Goal: Task Accomplishment & Management: Manage account settings

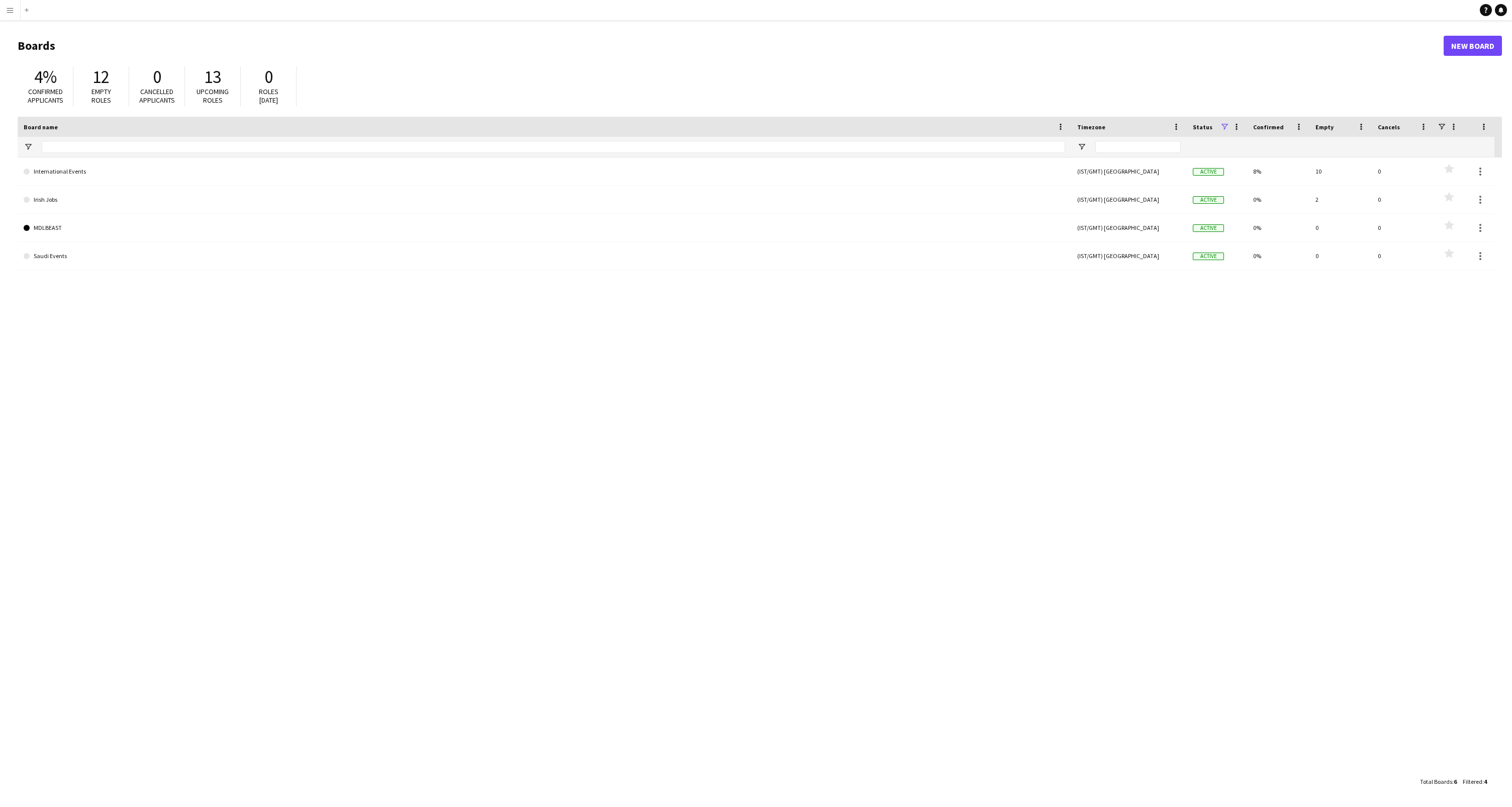
click at [9, 12] on app-icon "Menu" at bounding box center [10, 10] width 8 height 8
click at [122, 61] on link "All jobs" at bounding box center [151, 55] width 101 height 20
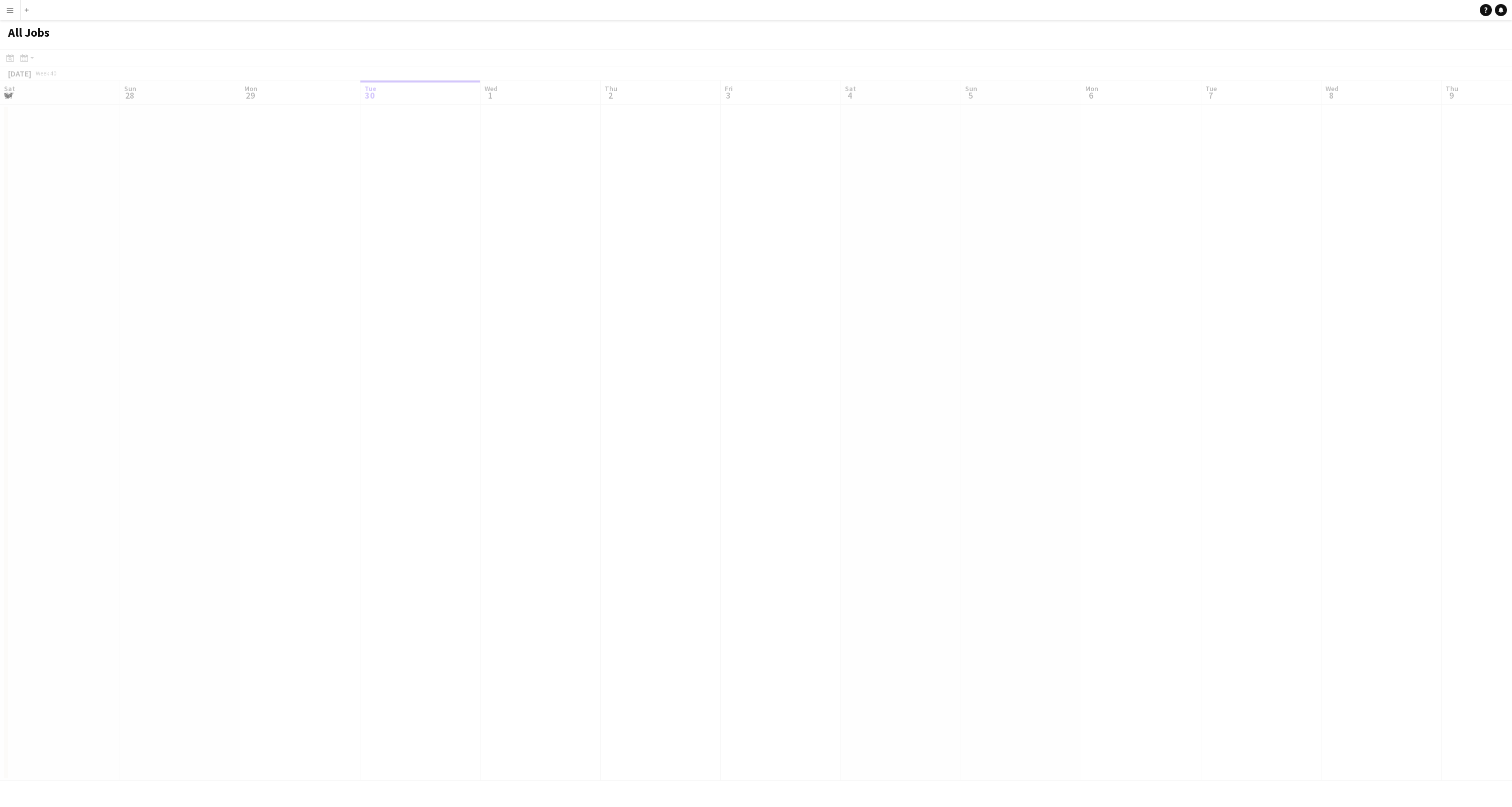
scroll to position [0, 240]
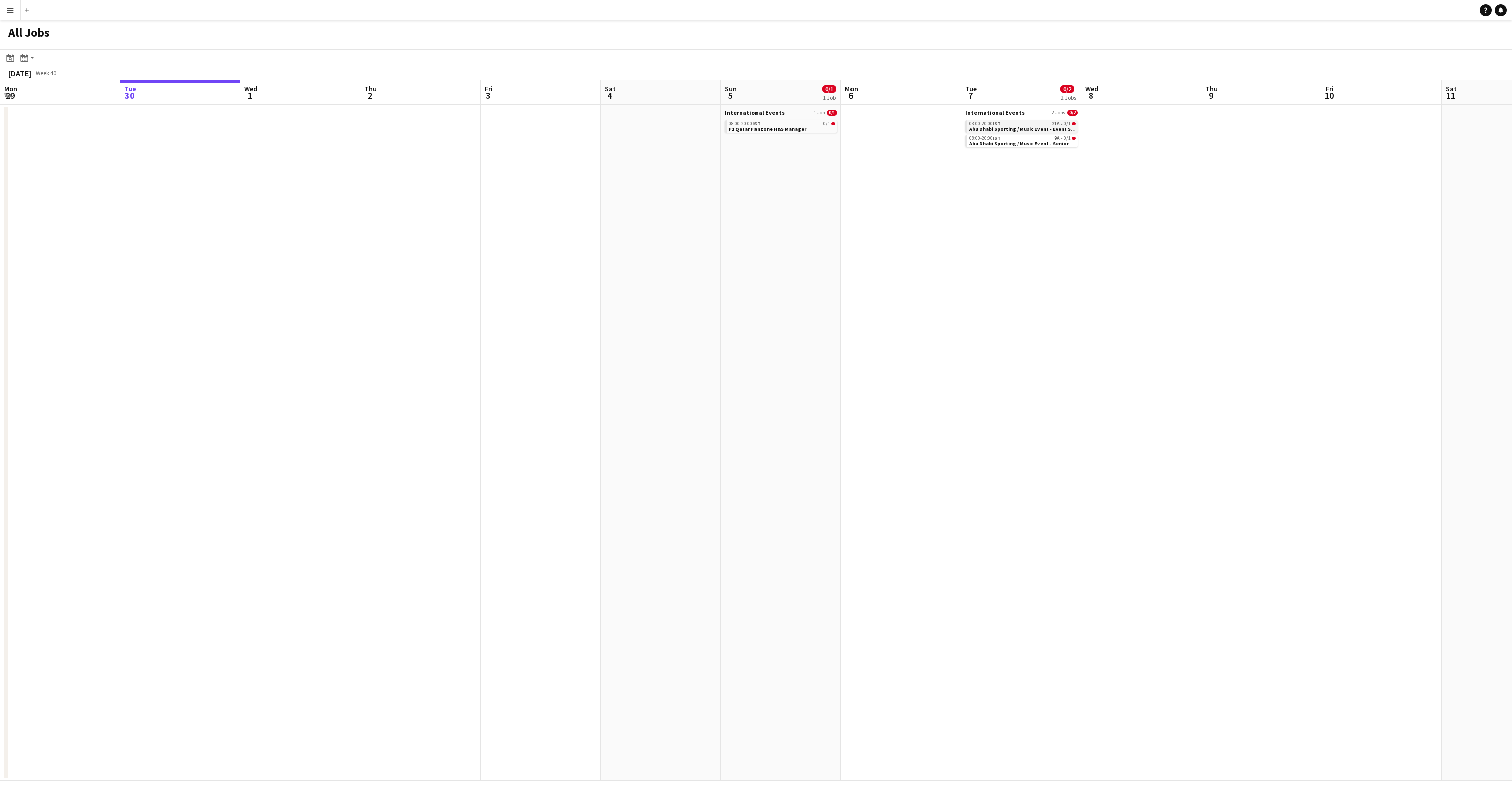
click at [998, 127] on span "Abu Dhabi Sporting / Music Event - Event Safety Office Day Shift" at bounding box center [1046, 129] width 153 height 7
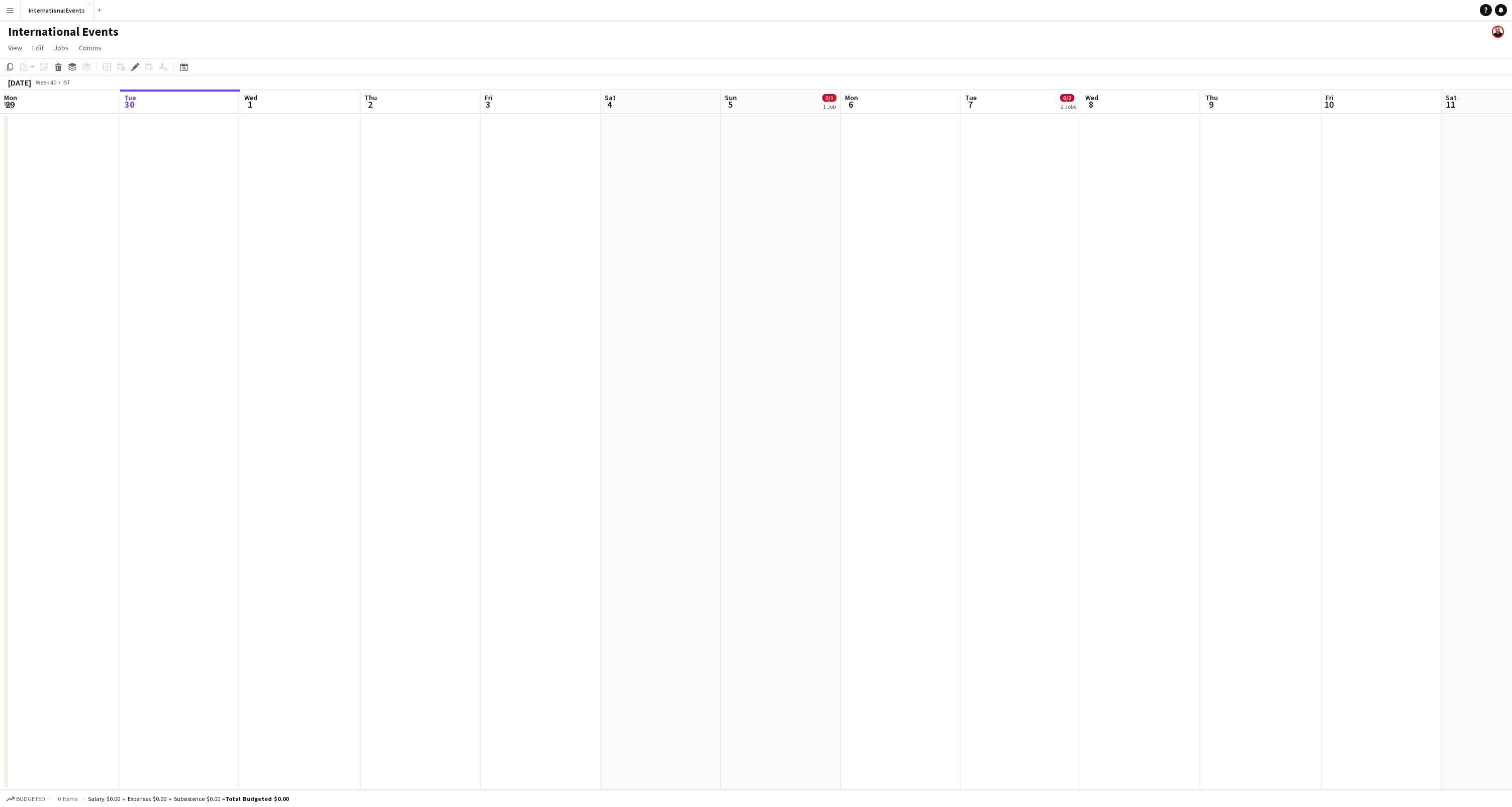
scroll to position [0, 346]
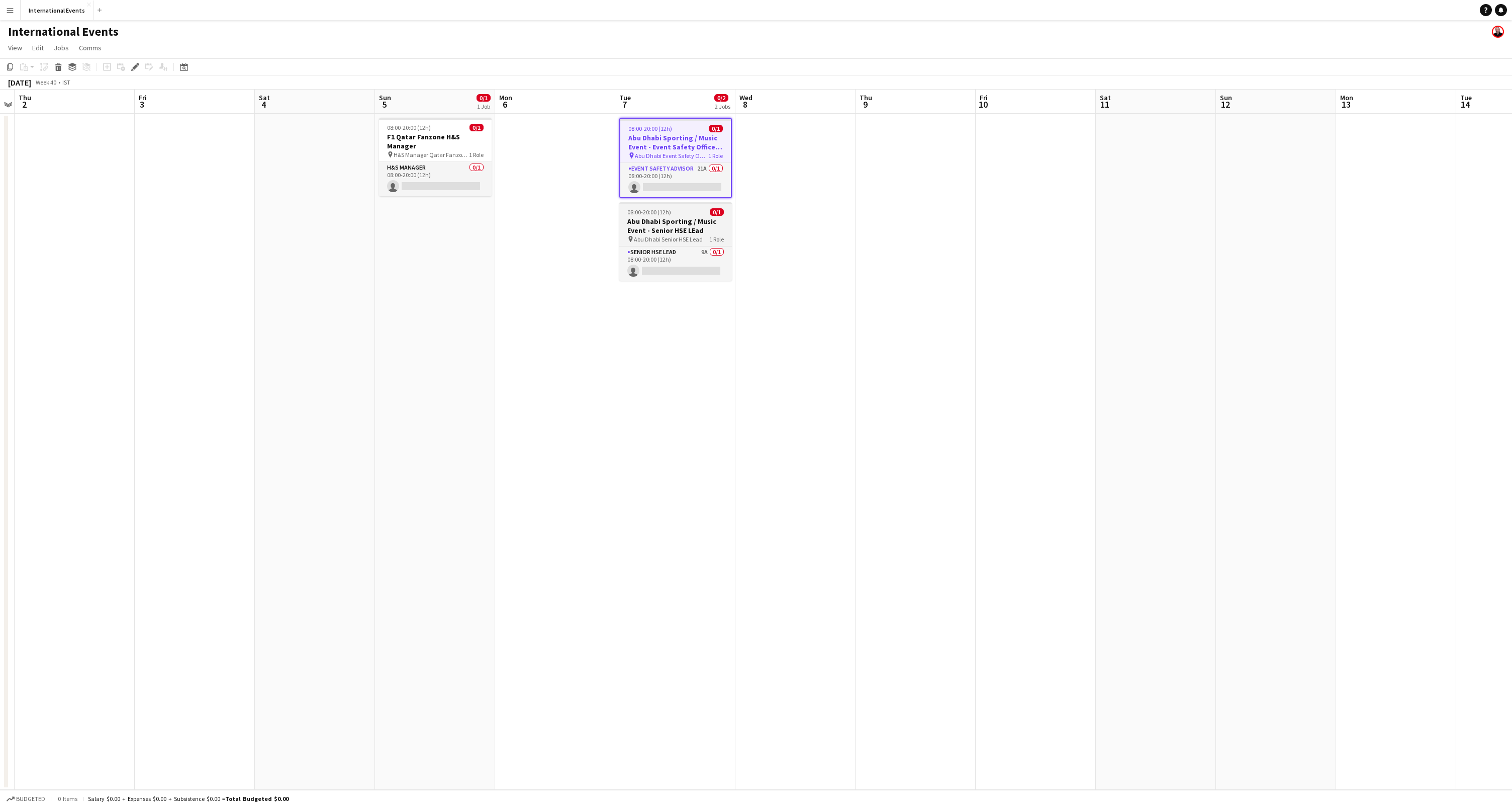
click at [678, 227] on h3 "Abu Dhabi Sporting / Music Event - Senior HSE LEad" at bounding box center [676, 225] width 113 height 18
click at [163, 69] on icon "Applicants" at bounding box center [163, 67] width 8 height 8
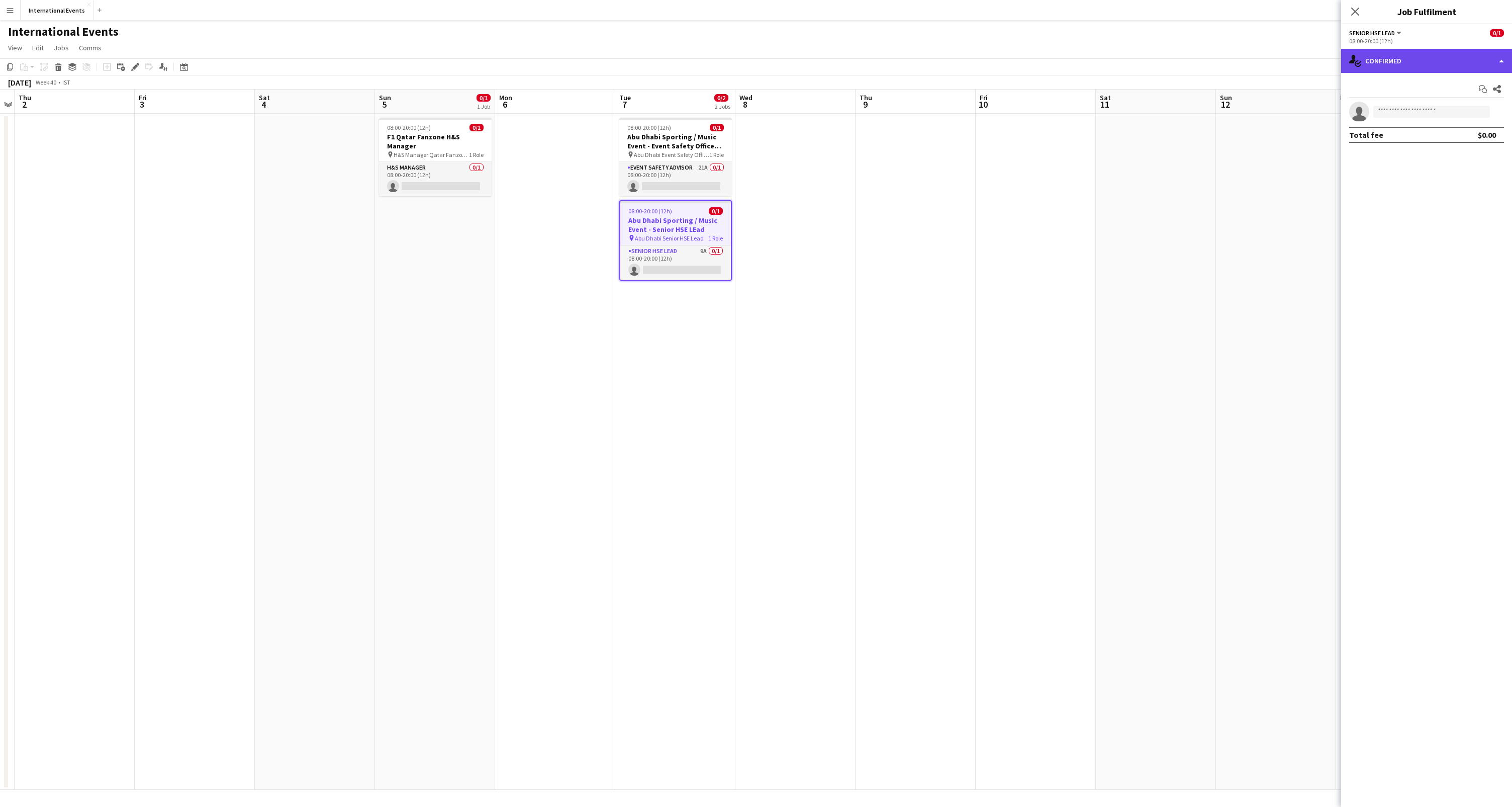
click at [1503, 61] on div "single-neutral-actions-check-2 Confirmed" at bounding box center [1427, 61] width 171 height 24
click at [1467, 159] on div "single-neutral-actions-information Applicants" at bounding box center [1459, 164] width 99 height 20
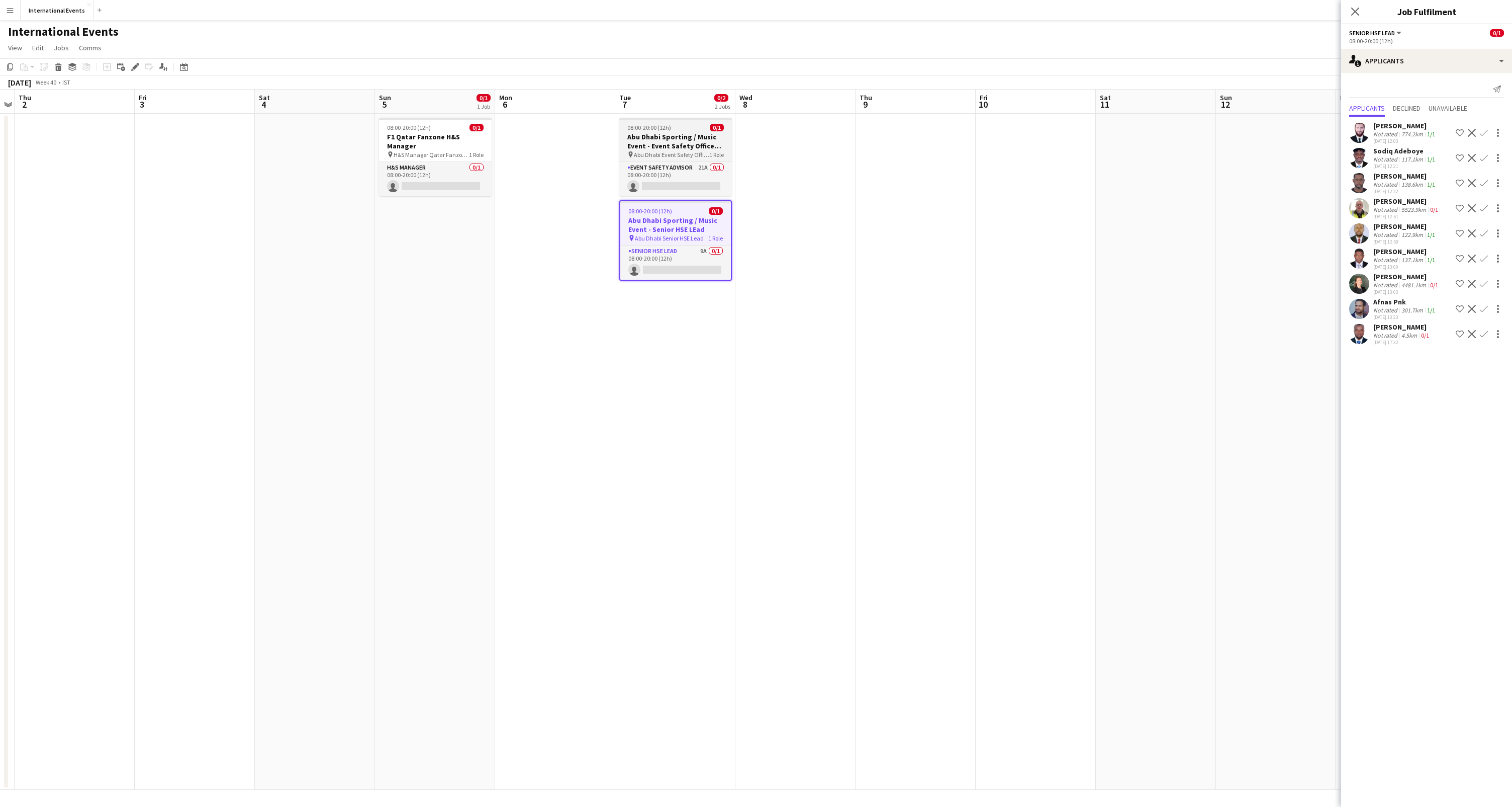
click at [688, 146] on h3 "Abu Dhabi Sporting / Music Event - Event Safety Office Day Shift" at bounding box center [676, 141] width 113 height 18
